Goal: Contribute content

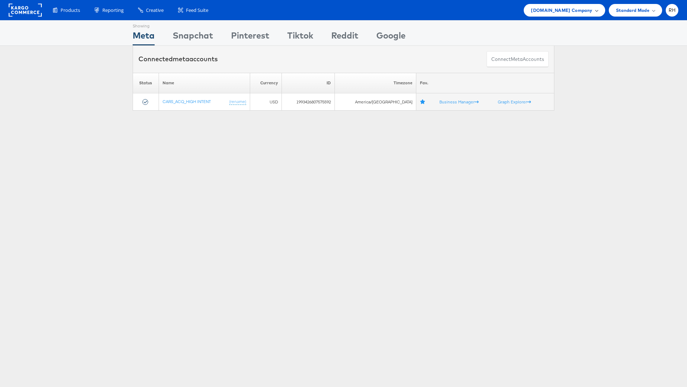
click at [585, 9] on span "Cars.com Company" at bounding box center [561, 10] width 61 height 8
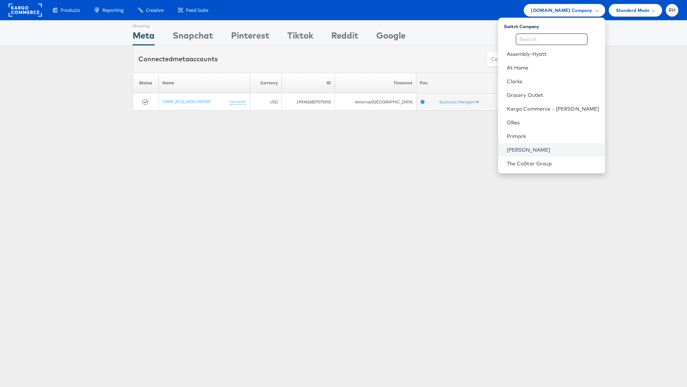
click at [552, 147] on link "[PERSON_NAME]" at bounding box center [553, 149] width 93 height 7
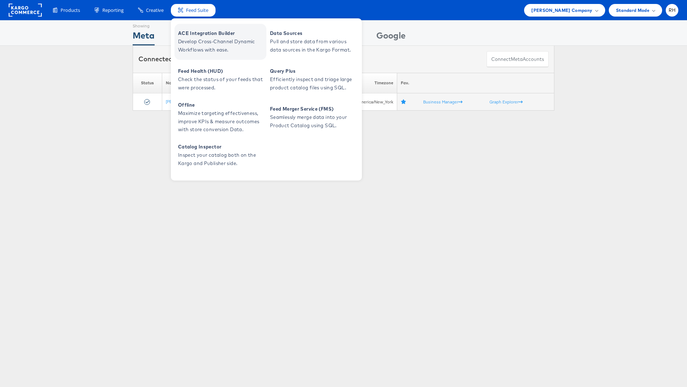
click at [213, 37] on span "Develop Cross-Channel Dynamic Workflows with ease." at bounding box center [221, 45] width 87 height 17
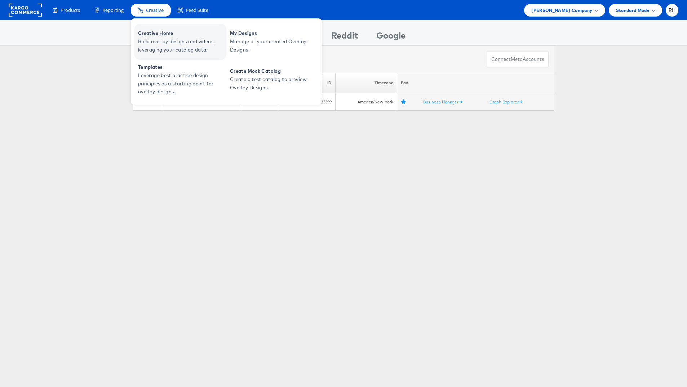
click at [162, 36] on span "Creative Home" at bounding box center [181, 33] width 87 height 8
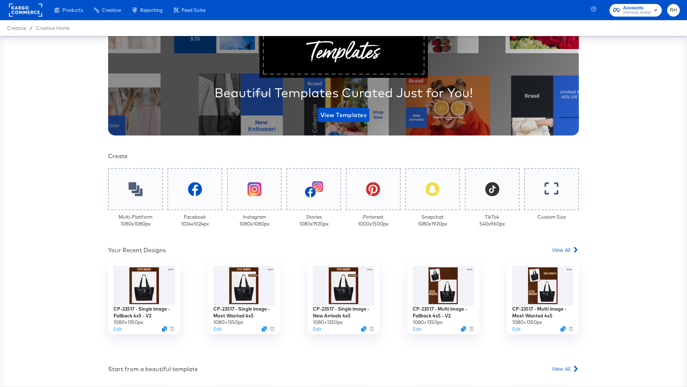
scroll to position [63, 0]
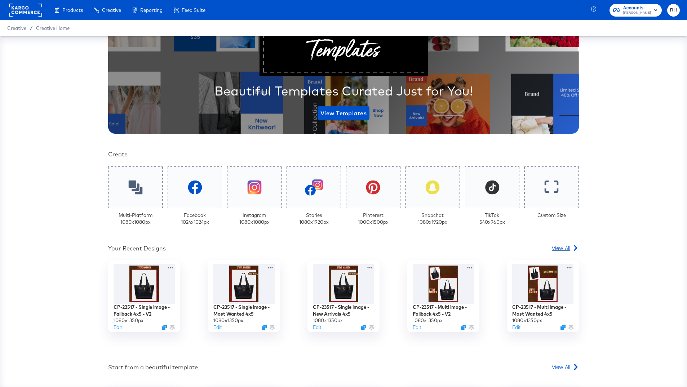
click at [561, 247] on span "View All" at bounding box center [561, 247] width 18 height 7
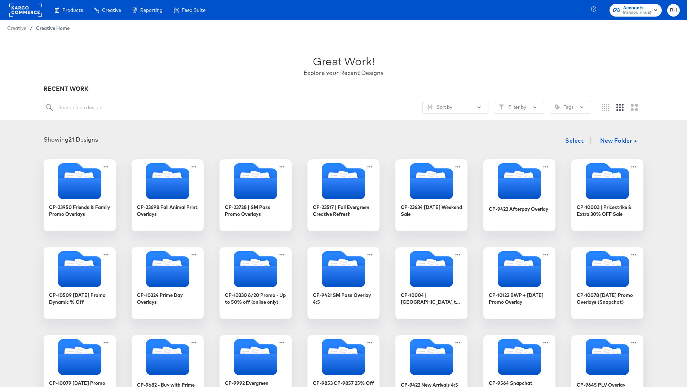
click at [45, 27] on span "Creative Home" at bounding box center [53, 28] width 34 height 6
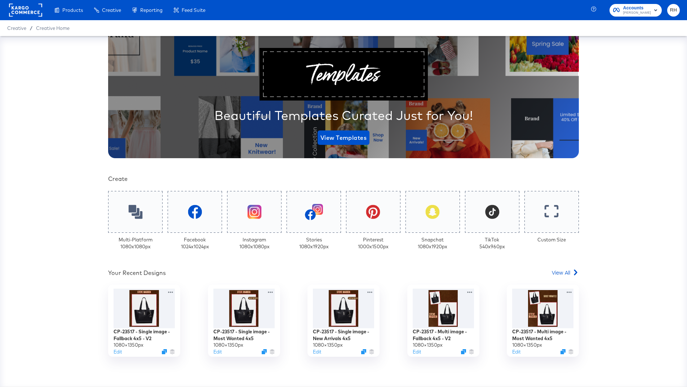
scroll to position [47, 0]
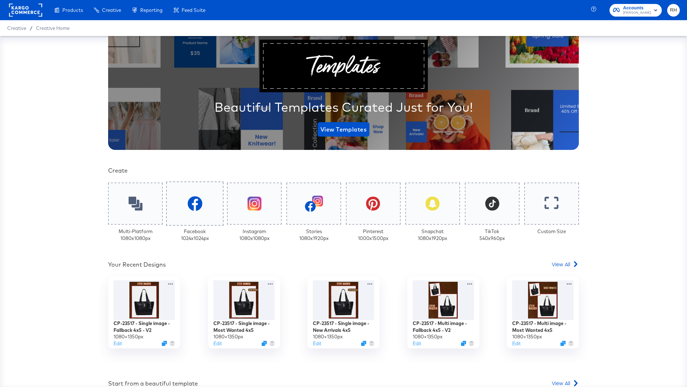
click at [194, 203] on icon at bounding box center [194, 204] width 15 height 15
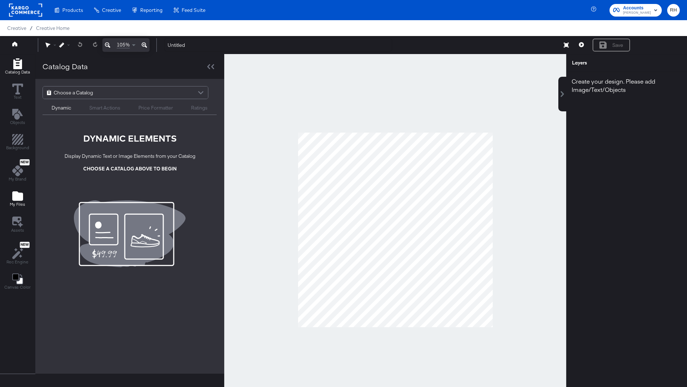
click at [17, 200] on icon "Add Files" at bounding box center [17, 195] width 11 height 9
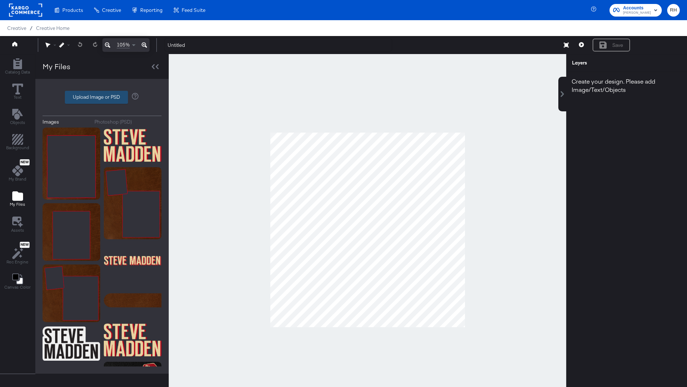
click at [76, 100] on label "Upload Image or PSD" at bounding box center [96, 97] width 62 height 12
click at [102, 97] on input "Upload Image or PSD" at bounding box center [102, 97] width 0 height 0
type input "C:\fakepath\Illie Bag Black:black.jpg"
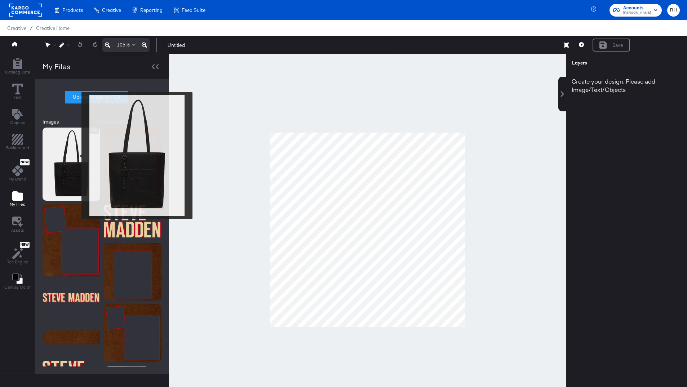
click at [77, 156] on img at bounding box center [72, 164] width 58 height 73
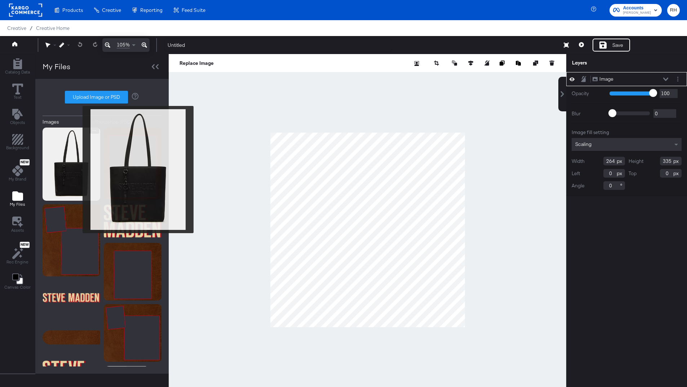
click at [78, 170] on img at bounding box center [72, 164] width 58 height 73
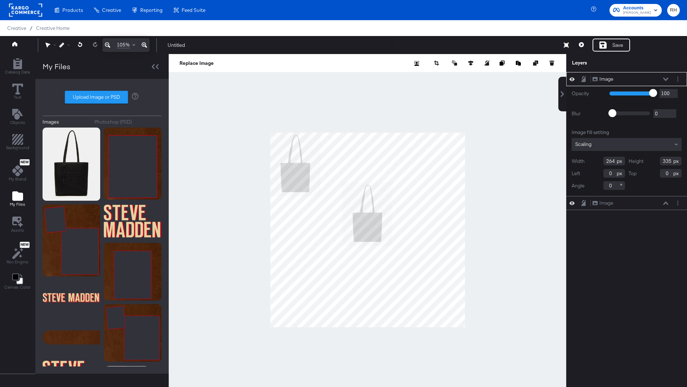
type input "379"
type input "262"
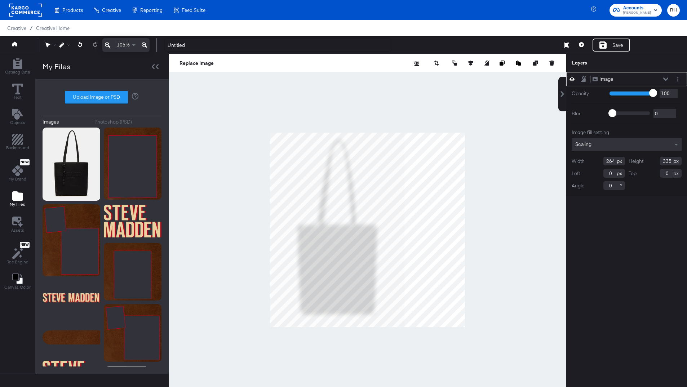
type input "707"
type input "1023"
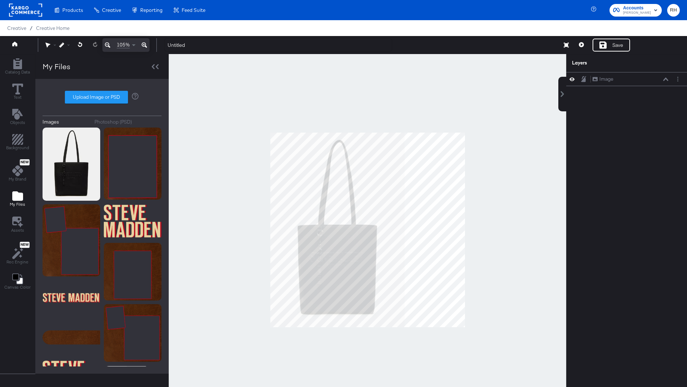
click at [510, 247] on div at bounding box center [368, 230] width 398 height 352
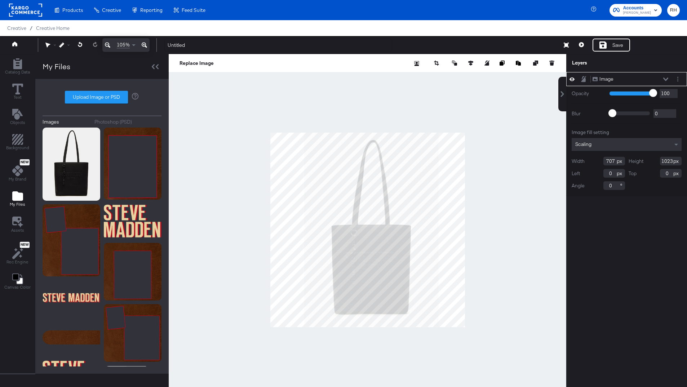
type input "178"
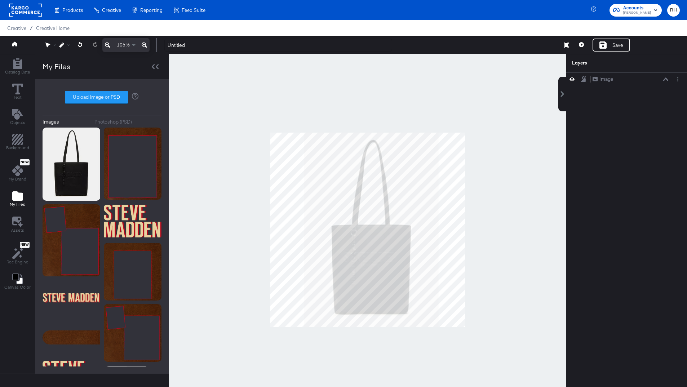
click at [481, 238] on div at bounding box center [368, 230] width 398 height 352
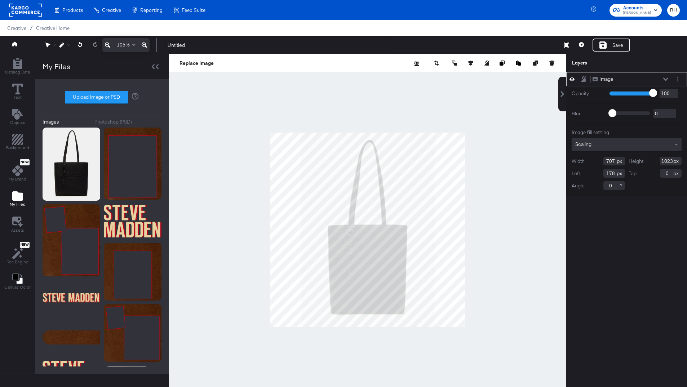
type input "159"
click at [510, 123] on div at bounding box center [368, 230] width 398 height 352
